Goal: Transaction & Acquisition: Purchase product/service

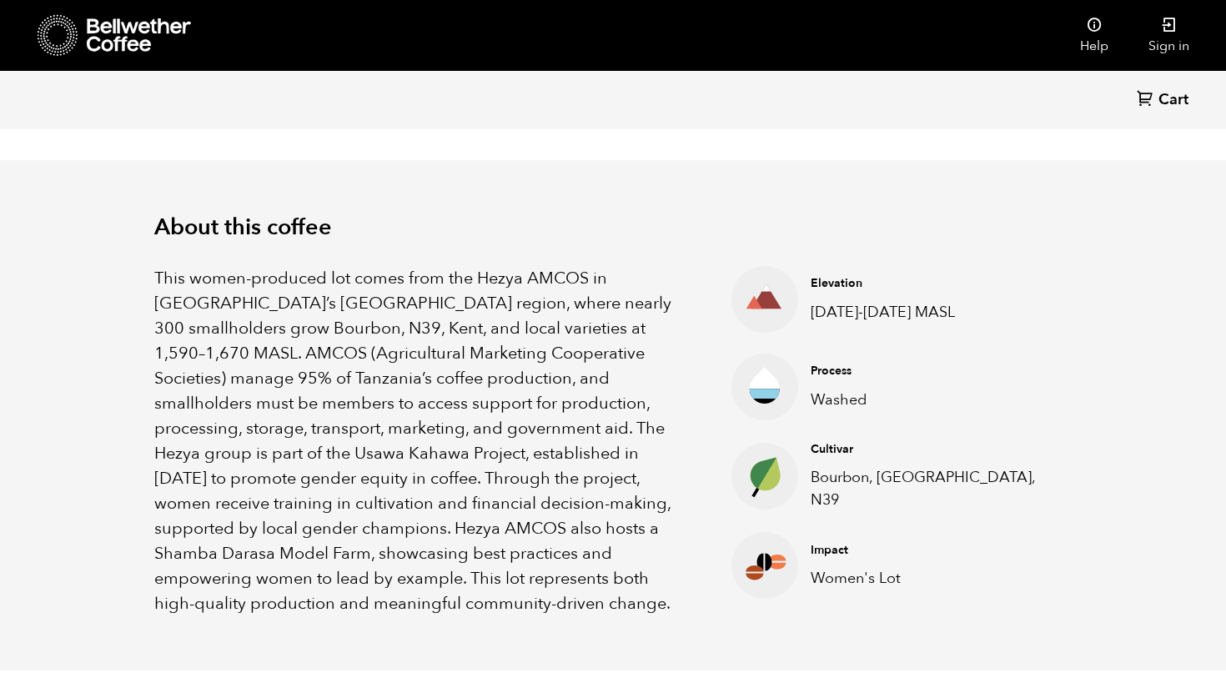
scroll to position [692, 0]
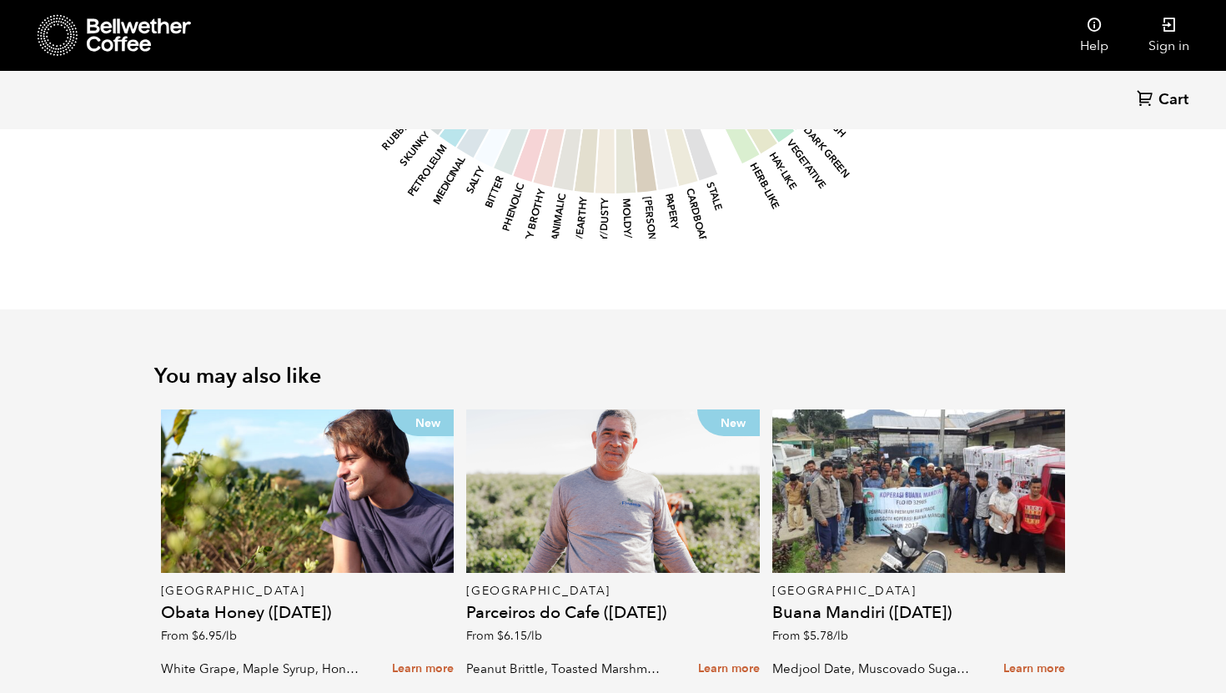
scroll to position [2032, 0]
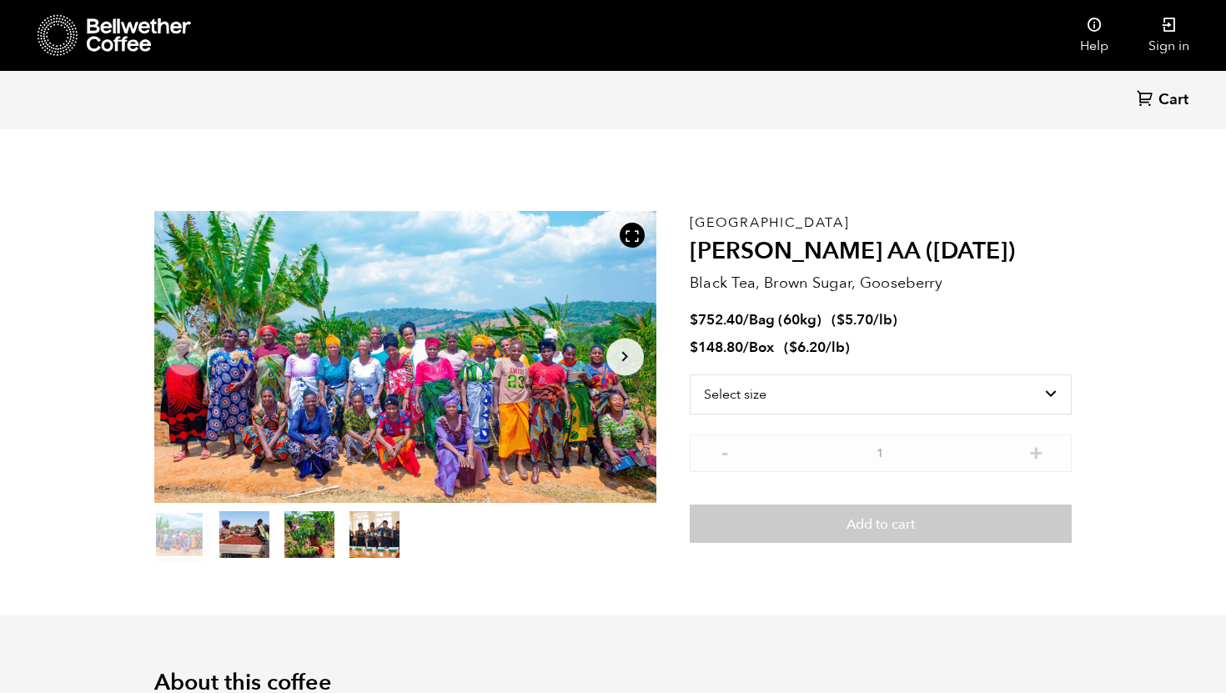
scroll to position [726, 888]
click at [776, 395] on select "Select size Bag (60kg) (132 lbs) Box (24 lbs)" at bounding box center [881, 395] width 382 height 40
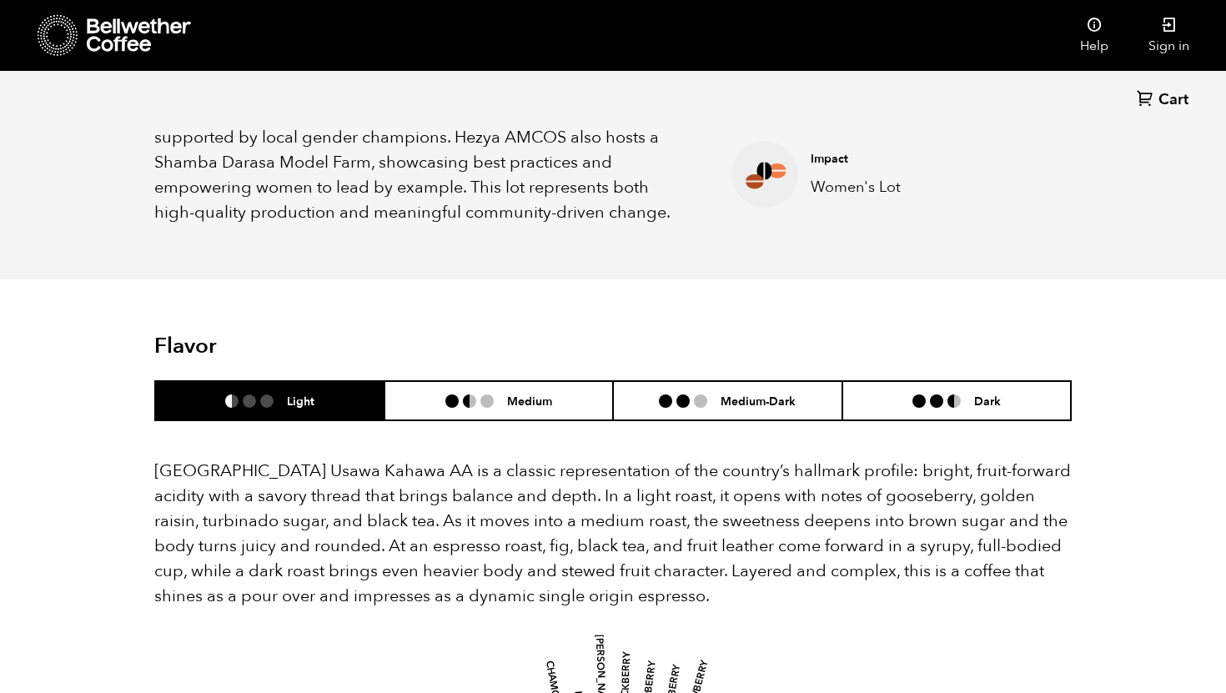
scroll to position [865, 0]
